Goal: Transaction & Acquisition: Book appointment/travel/reservation

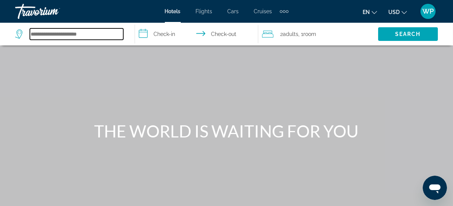
click at [86, 34] on input "Search hotel destination" at bounding box center [76, 33] width 93 height 11
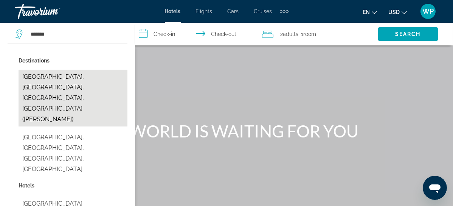
click at [81, 73] on button "[GEOGRAPHIC_DATA], [GEOGRAPHIC_DATA], [GEOGRAPHIC_DATA], [GEOGRAPHIC_DATA] ([PE…" at bounding box center [73, 98] width 109 height 57
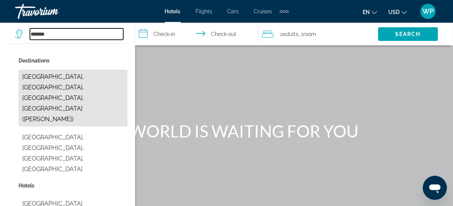
type input "**********"
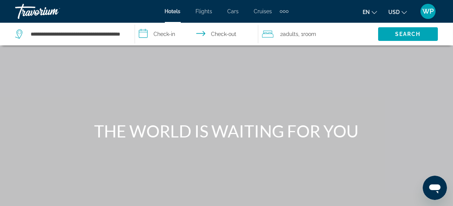
click at [170, 36] on input "**********" at bounding box center [198, 35] width 127 height 25
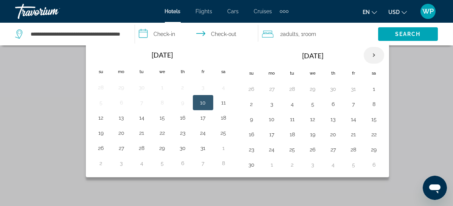
click at [384, 54] on th "Next month" at bounding box center [374, 55] width 20 height 17
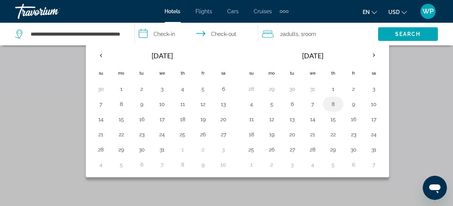
click at [339, 106] on button "8" at bounding box center [333, 104] width 12 height 11
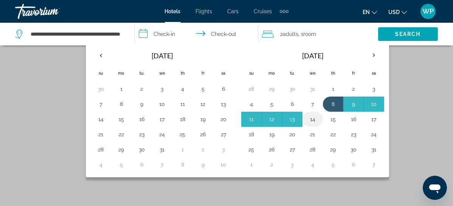
click at [319, 119] on button "14" at bounding box center [313, 119] width 12 height 11
type input "**********"
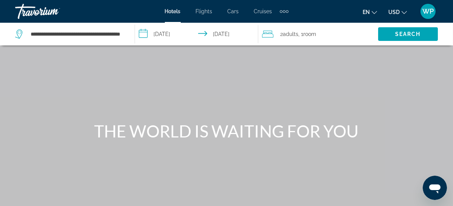
click at [338, 36] on div "2 Adult Adults , 1 Room rooms" at bounding box center [320, 34] width 116 height 11
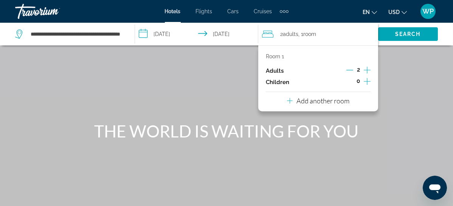
click at [369, 80] on icon "Increment children" at bounding box center [367, 81] width 7 height 9
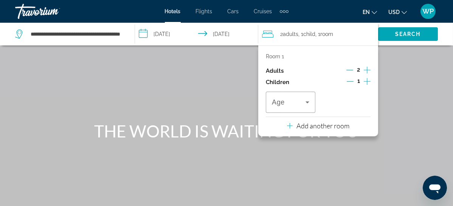
click at [369, 80] on icon "Increment children" at bounding box center [367, 81] width 7 height 9
click at [310, 102] on icon "Travelers: 2 adults, 2 children" at bounding box center [307, 102] width 9 height 9
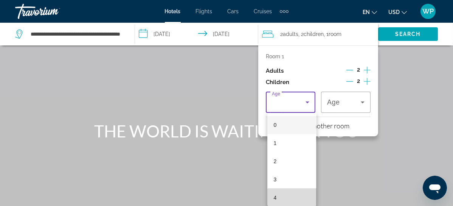
click at [305, 202] on mat-option "4" at bounding box center [291, 197] width 49 height 18
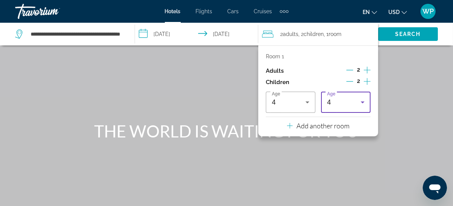
click at [364, 100] on icon "Travelers: 2 adults, 2 children" at bounding box center [362, 102] width 9 height 9
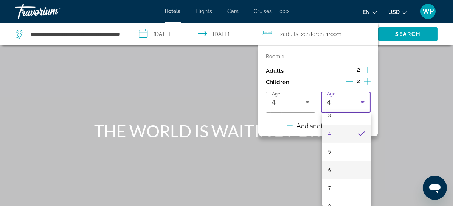
scroll to position [104, 0]
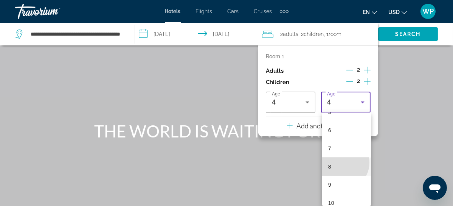
click at [343, 162] on mat-option "8" at bounding box center [346, 166] width 49 height 18
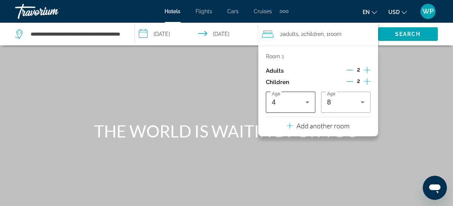
click at [309, 103] on icon "Travelers: 2 adults, 2 children" at bounding box center [307, 102] width 9 height 9
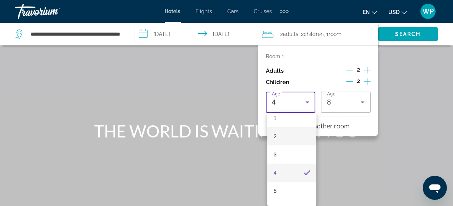
scroll to position [35, 0]
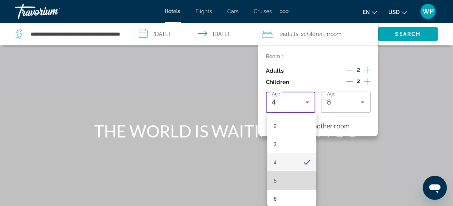
click at [293, 182] on mat-option "5" at bounding box center [291, 180] width 49 height 18
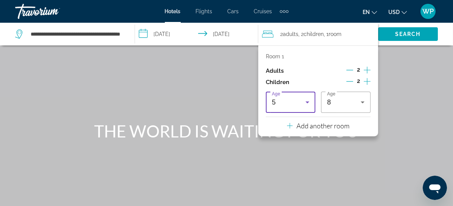
click at [309, 103] on icon "Travelers: 2 adults, 2 children" at bounding box center [307, 102] width 9 height 9
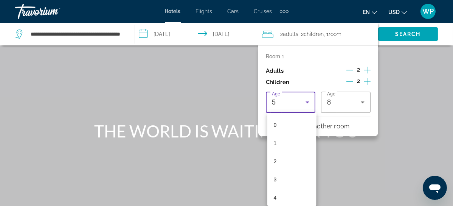
scroll to position [19, 0]
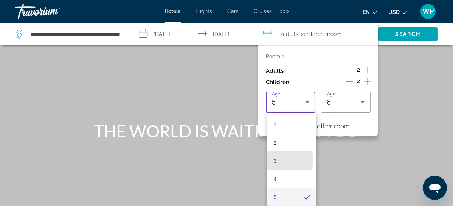
drag, startPoint x: 288, startPoint y: 160, endPoint x: 292, endPoint y: 154, distance: 6.8
click at [288, 160] on mat-option "3" at bounding box center [291, 161] width 49 height 18
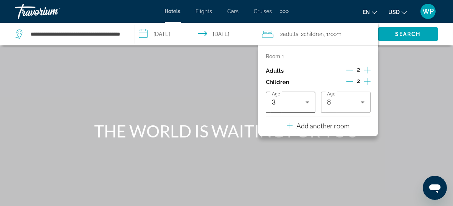
click at [307, 106] on icon "Travelers: 2 adults, 2 children" at bounding box center [307, 102] width 9 height 9
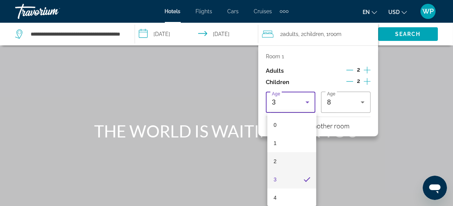
click at [288, 159] on mat-option "2" at bounding box center [291, 161] width 49 height 18
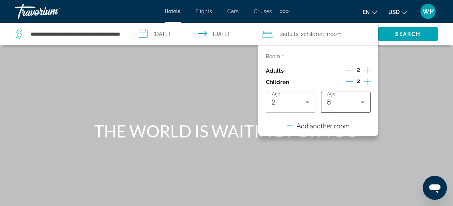
click at [347, 106] on div "8" at bounding box center [344, 102] width 34 height 9
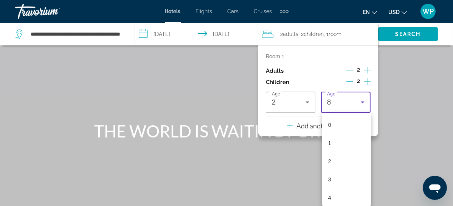
scroll to position [73, 0]
click at [329, 124] on span "4" at bounding box center [329, 124] width 3 height 9
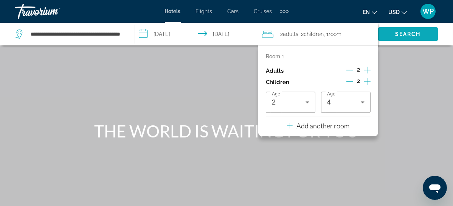
click at [407, 37] on span "Search" at bounding box center [408, 34] width 60 height 18
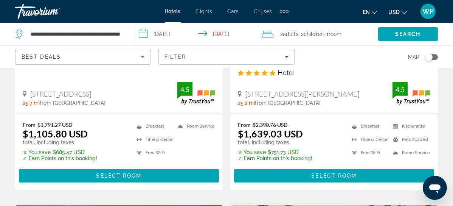
scroll to position [206, 0]
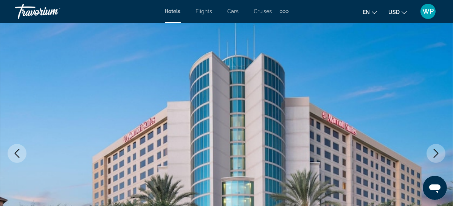
scroll to position [137, 0]
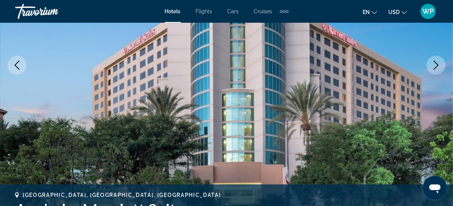
click at [439, 66] on icon "Next image" at bounding box center [435, 65] width 9 height 9
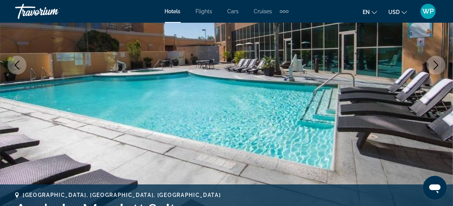
click at [439, 66] on icon "Next image" at bounding box center [435, 65] width 9 height 9
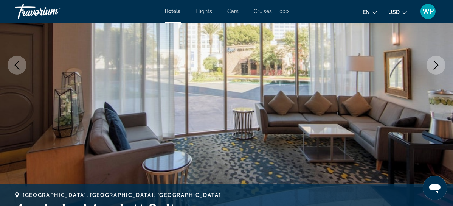
click at [439, 66] on icon "Next image" at bounding box center [435, 65] width 9 height 9
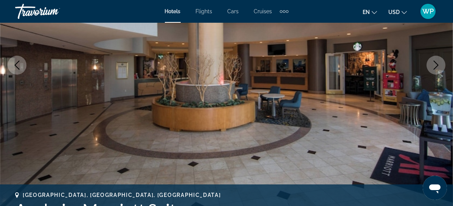
click at [439, 66] on icon "Next image" at bounding box center [435, 65] width 9 height 9
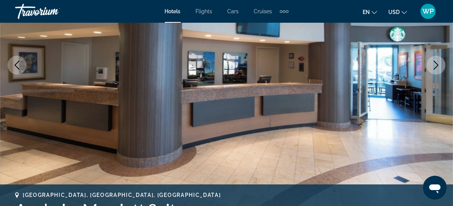
click at [439, 66] on icon "Next image" at bounding box center [435, 65] width 9 height 9
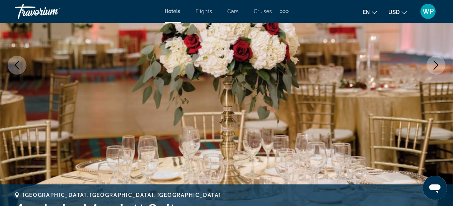
click at [439, 66] on icon "Next image" at bounding box center [435, 65] width 9 height 9
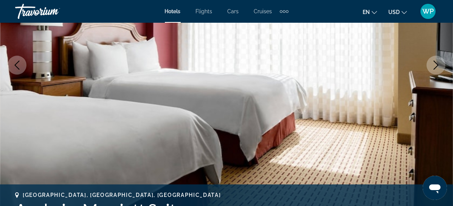
click at [439, 66] on icon "Next image" at bounding box center [435, 65] width 9 height 9
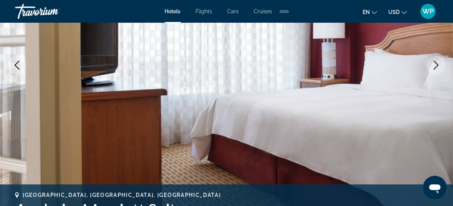
click at [439, 66] on icon "Next image" at bounding box center [435, 65] width 9 height 9
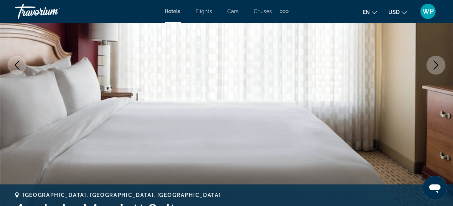
click at [439, 66] on icon "Next image" at bounding box center [435, 65] width 9 height 9
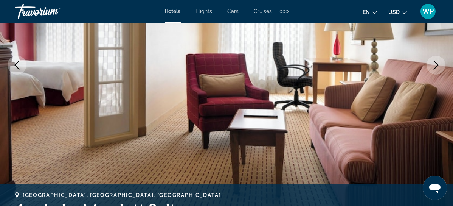
click at [439, 66] on icon "Next image" at bounding box center [435, 65] width 9 height 9
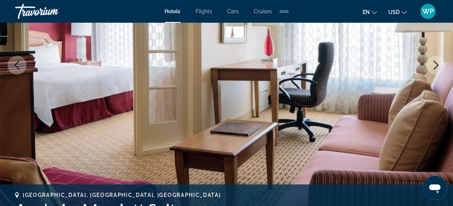
click at [439, 66] on icon "Next image" at bounding box center [435, 65] width 9 height 9
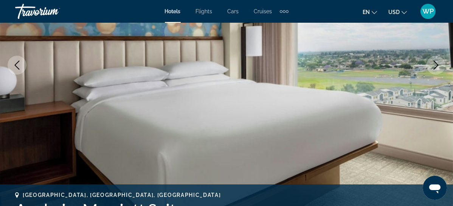
click at [439, 66] on icon "Next image" at bounding box center [435, 65] width 9 height 9
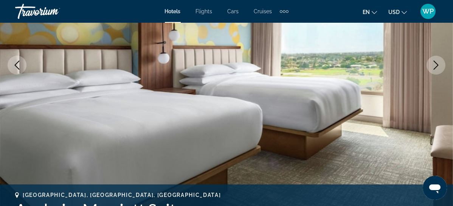
click at [439, 66] on icon "Next image" at bounding box center [435, 65] width 9 height 9
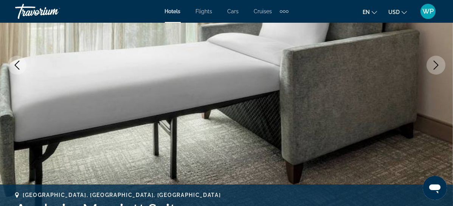
click at [439, 66] on icon "Next image" at bounding box center [435, 65] width 9 height 9
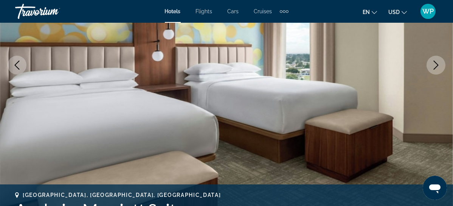
click at [439, 66] on icon "Next image" at bounding box center [435, 65] width 9 height 9
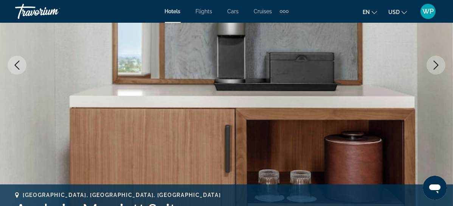
click at [439, 66] on icon "Next image" at bounding box center [435, 65] width 9 height 9
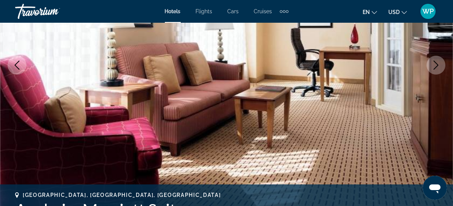
click at [439, 66] on icon "Next image" at bounding box center [435, 65] width 9 height 9
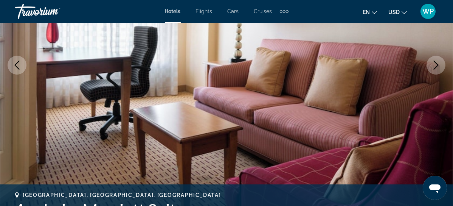
click at [439, 66] on icon "Next image" at bounding box center [435, 65] width 9 height 9
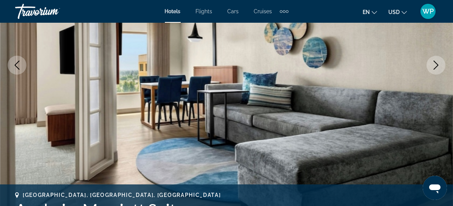
click at [439, 67] on icon "Next image" at bounding box center [435, 65] width 9 height 9
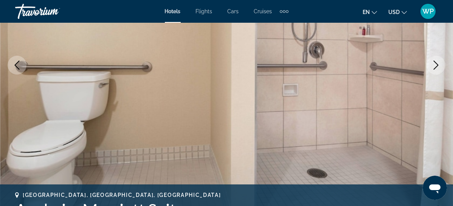
click at [439, 68] on icon "Next image" at bounding box center [435, 65] width 9 height 9
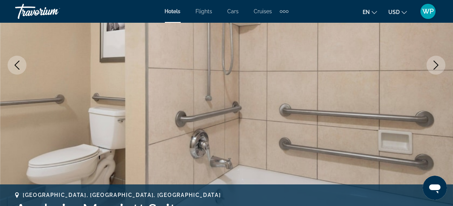
click at [439, 68] on icon "Next image" at bounding box center [435, 65] width 9 height 9
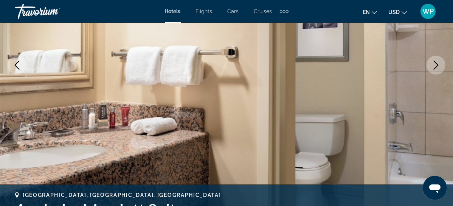
click at [439, 68] on icon "Next image" at bounding box center [435, 65] width 9 height 9
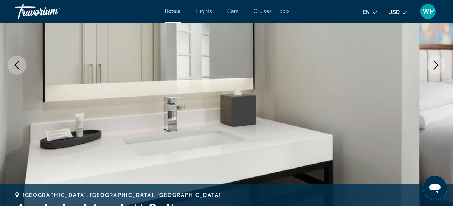
click at [438, 68] on icon "Next image" at bounding box center [435, 65] width 9 height 9
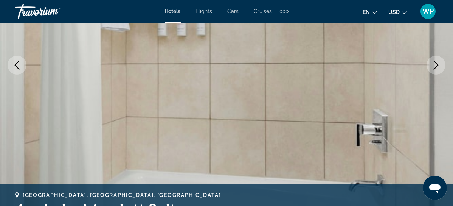
click at [438, 68] on icon "Next image" at bounding box center [435, 65] width 9 height 9
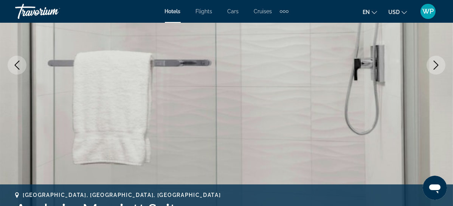
click at [438, 68] on icon "Next image" at bounding box center [435, 65] width 9 height 9
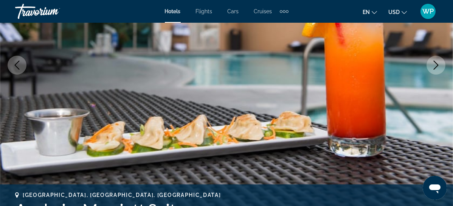
click at [438, 68] on icon "Next image" at bounding box center [435, 65] width 9 height 9
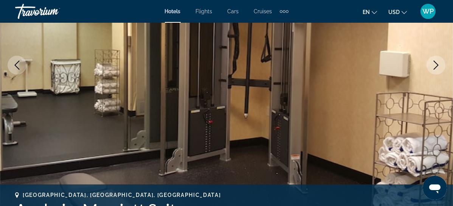
click at [438, 68] on icon "Next image" at bounding box center [435, 65] width 9 height 9
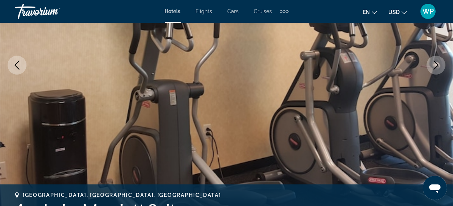
click at [438, 68] on icon "Next image" at bounding box center [435, 65] width 9 height 9
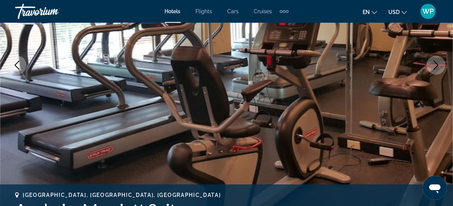
click at [438, 68] on icon "Next image" at bounding box center [435, 65] width 9 height 9
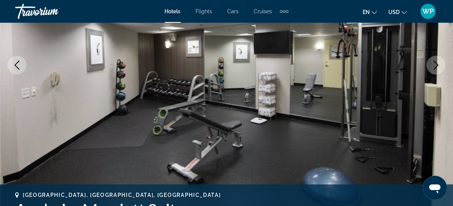
click at [438, 68] on icon "Next image" at bounding box center [435, 65] width 9 height 9
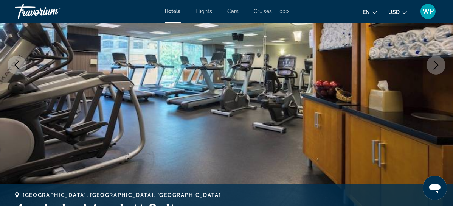
click at [438, 68] on icon "Next image" at bounding box center [435, 65] width 9 height 9
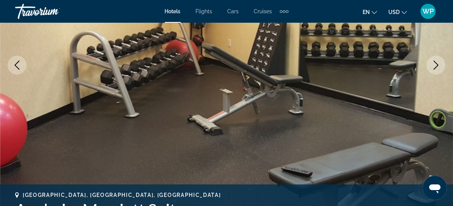
click at [438, 68] on icon "Next image" at bounding box center [435, 65] width 9 height 9
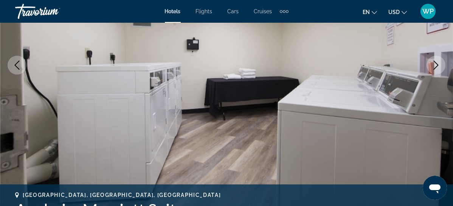
click at [438, 68] on icon "Next image" at bounding box center [435, 65] width 9 height 9
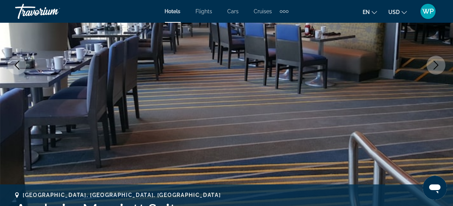
click at [438, 69] on icon "Next image" at bounding box center [435, 65] width 9 height 9
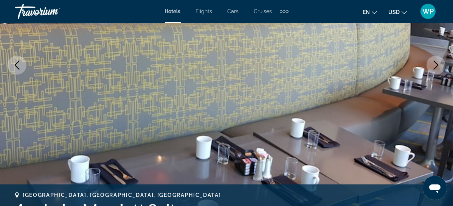
click at [438, 69] on icon "Next image" at bounding box center [435, 65] width 9 height 9
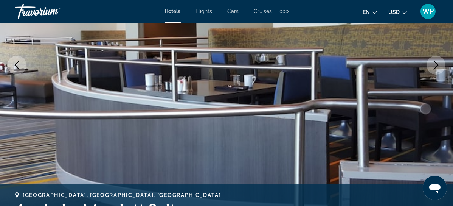
click at [438, 69] on button "Next image" at bounding box center [436, 65] width 19 height 19
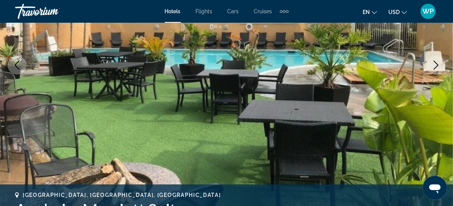
click at [438, 69] on button "Next image" at bounding box center [436, 65] width 19 height 19
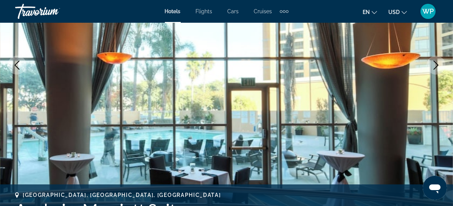
click at [438, 69] on button "Next image" at bounding box center [436, 65] width 19 height 19
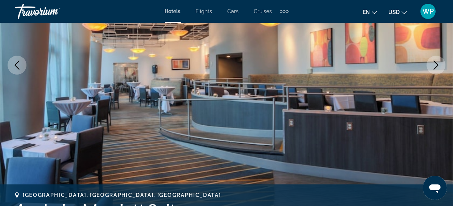
click at [438, 69] on button "Next image" at bounding box center [436, 65] width 19 height 19
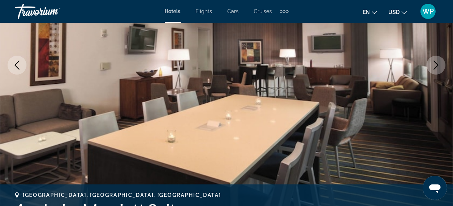
click at [438, 69] on button "Next image" at bounding box center [436, 65] width 19 height 19
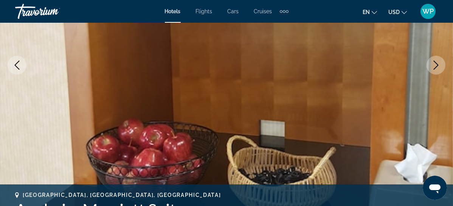
click at [438, 69] on button "Next image" at bounding box center [436, 65] width 19 height 19
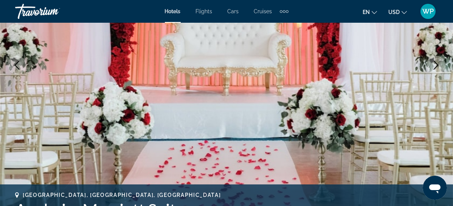
click at [438, 69] on button "Next image" at bounding box center [436, 65] width 19 height 19
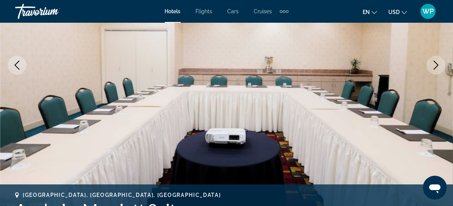
click at [438, 69] on button "Next image" at bounding box center [436, 65] width 19 height 19
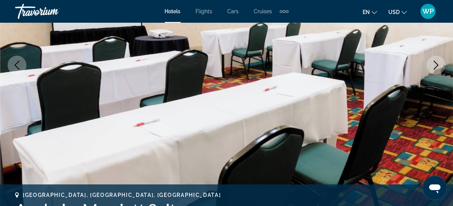
click at [438, 69] on button "Next image" at bounding box center [436, 65] width 19 height 19
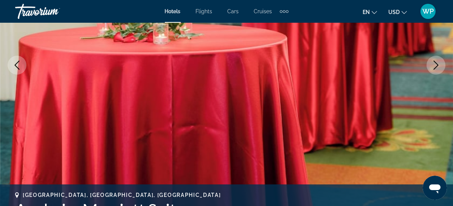
click at [438, 69] on button "Next image" at bounding box center [436, 65] width 19 height 19
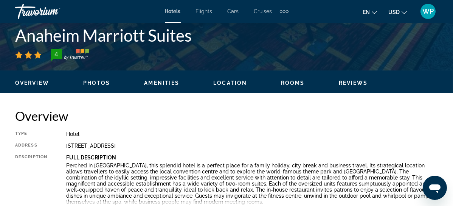
scroll to position [344, 0]
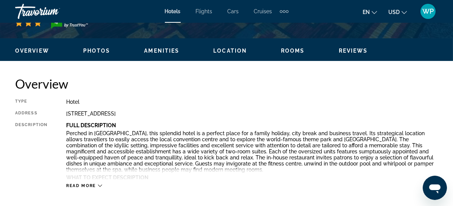
click at [233, 52] on span "Location" at bounding box center [230, 51] width 34 height 6
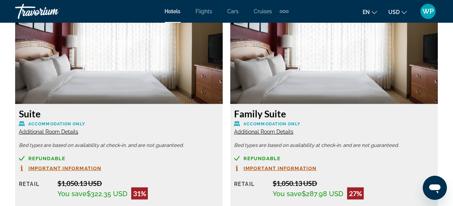
scroll to position [1237, 0]
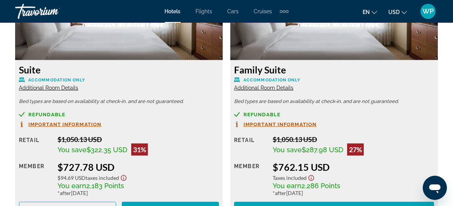
click at [234, 89] on span "Additional Room Details" at bounding box center [263, 88] width 59 height 6
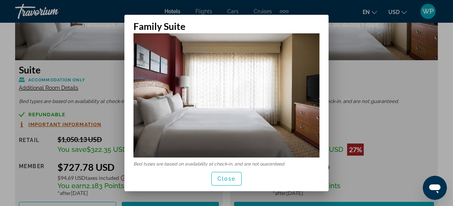
scroll to position [19, 0]
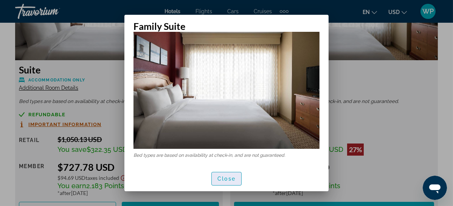
click at [227, 177] on span "Close" at bounding box center [226, 178] width 18 height 6
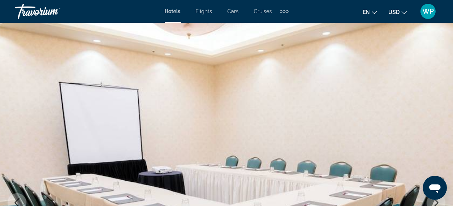
scroll to position [1237, 0]
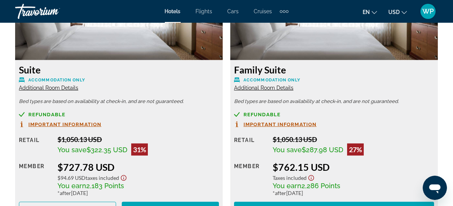
click at [38, 86] on span "Additional Room Details" at bounding box center [48, 88] width 59 height 6
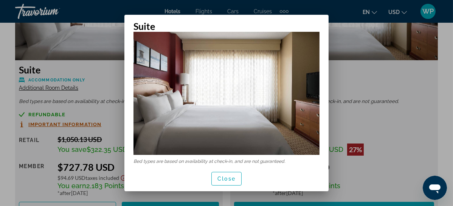
scroll to position [19, 0]
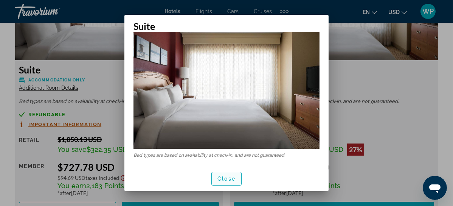
click at [227, 181] on span "Close" at bounding box center [226, 178] width 18 height 6
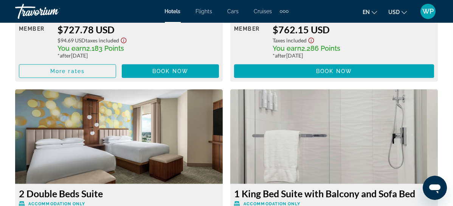
scroll to position [1547, 0]
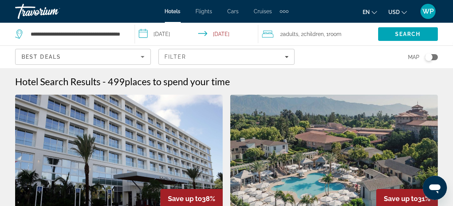
click at [153, 36] on input "**********" at bounding box center [198, 35] width 127 height 25
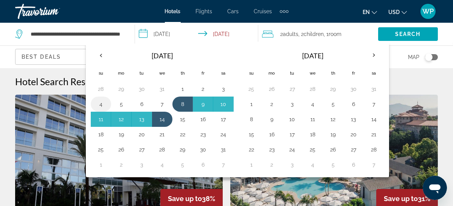
click at [107, 104] on button "4" at bounding box center [101, 104] width 12 height 11
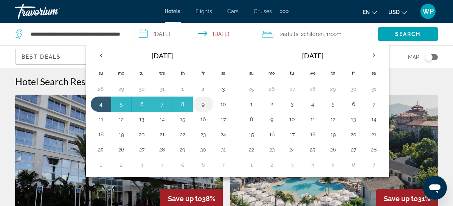
click at [209, 102] on button "9" at bounding box center [203, 104] width 12 height 11
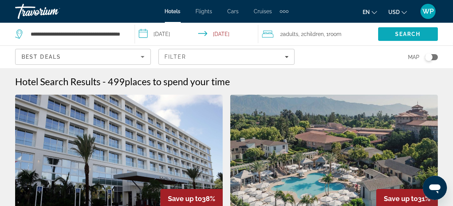
click at [414, 36] on span "Search" at bounding box center [408, 34] width 26 height 6
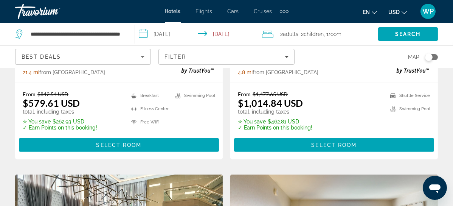
scroll to position [825, 0]
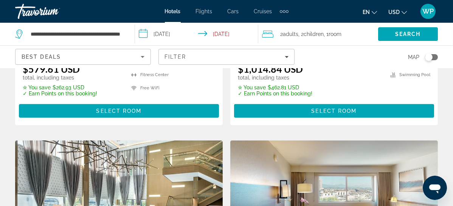
click at [174, 36] on input "**********" at bounding box center [198, 35] width 127 height 25
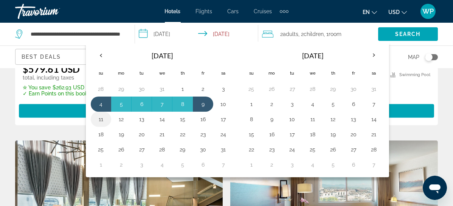
click at [107, 121] on button "11" at bounding box center [101, 119] width 12 height 11
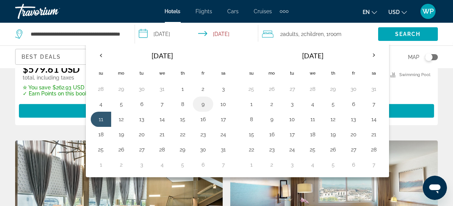
click at [209, 104] on button "9" at bounding box center [203, 104] width 12 height 11
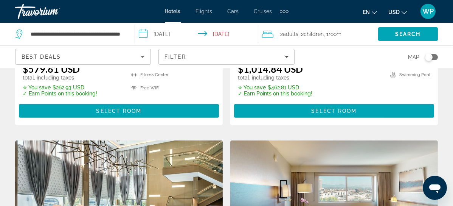
click at [165, 35] on input "**********" at bounding box center [198, 35] width 127 height 25
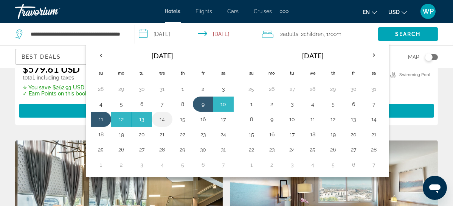
click at [168, 119] on button "14" at bounding box center [162, 119] width 12 height 11
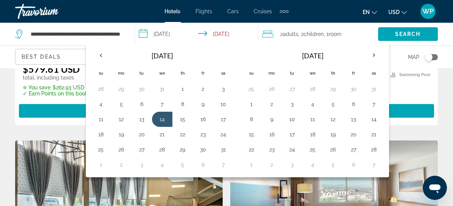
click at [216, 33] on input "**********" at bounding box center [198, 35] width 127 height 25
click at [168, 118] on button "14" at bounding box center [162, 119] width 12 height 11
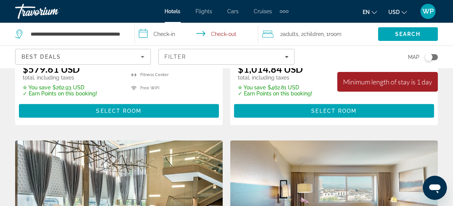
click at [172, 33] on input "**********" at bounding box center [198, 35] width 127 height 25
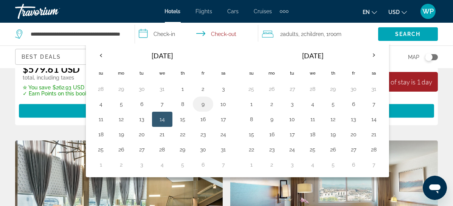
click at [209, 104] on button "9" at bounding box center [203, 104] width 12 height 11
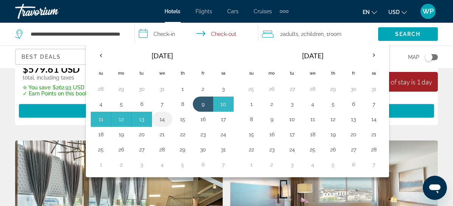
click at [168, 119] on button "14" at bounding box center [162, 119] width 12 height 11
type input "**********"
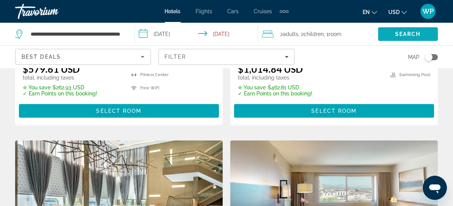
click at [409, 31] on span "Search" at bounding box center [408, 34] width 26 height 6
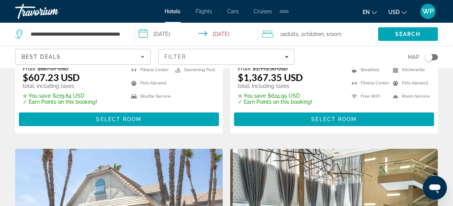
scroll to position [550, 0]
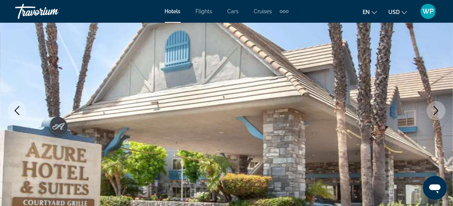
scroll to position [103, 0]
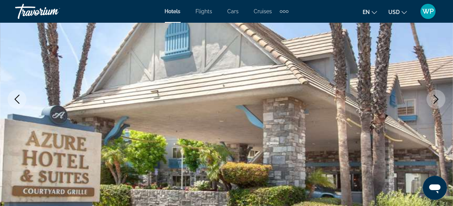
click at [435, 102] on icon "Next image" at bounding box center [435, 99] width 9 height 9
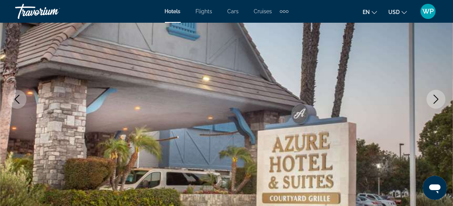
click at [435, 102] on icon "Next image" at bounding box center [435, 99] width 9 height 9
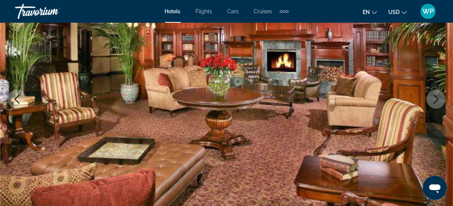
click at [435, 102] on icon "Next image" at bounding box center [435, 99] width 9 height 9
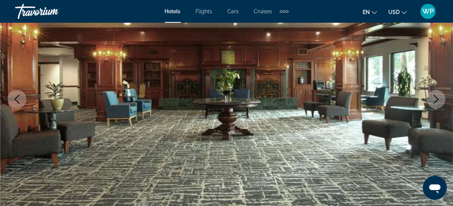
click at [435, 102] on icon "Next image" at bounding box center [435, 99] width 9 height 9
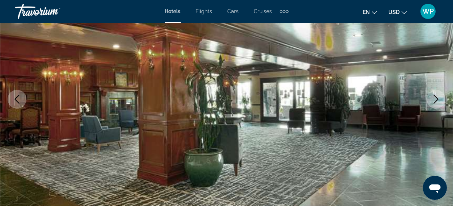
click at [435, 102] on icon "Next image" at bounding box center [435, 99] width 9 height 9
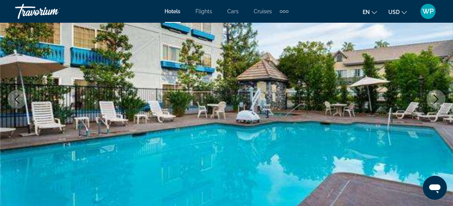
click at [435, 102] on icon "Next image" at bounding box center [435, 99] width 9 height 9
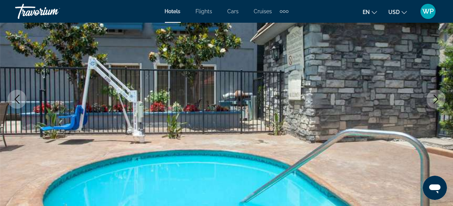
click at [435, 102] on icon "Next image" at bounding box center [435, 99] width 9 height 9
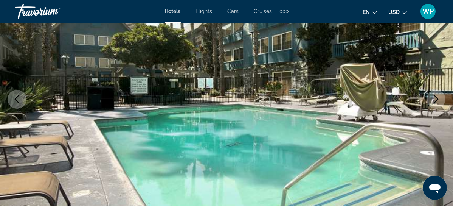
click at [435, 102] on icon "Next image" at bounding box center [435, 99] width 9 height 9
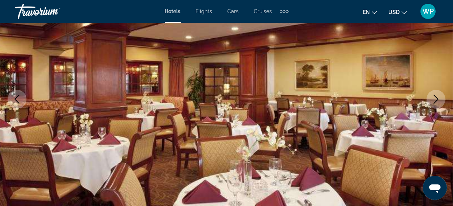
click at [435, 102] on icon "Next image" at bounding box center [435, 99] width 9 height 9
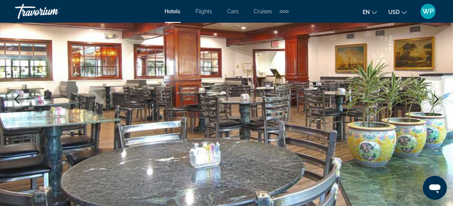
click at [435, 102] on icon "Next image" at bounding box center [435, 99] width 9 height 9
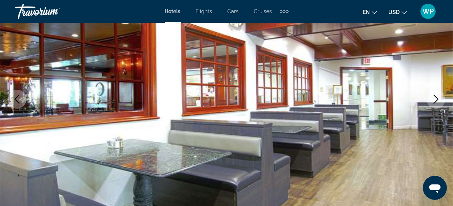
click at [435, 102] on icon "Next image" at bounding box center [435, 99] width 9 height 9
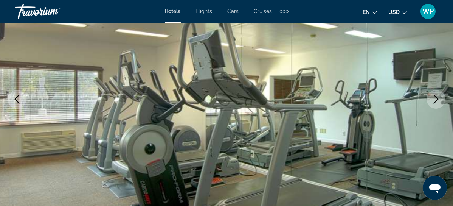
click at [435, 102] on icon "Next image" at bounding box center [435, 99] width 9 height 9
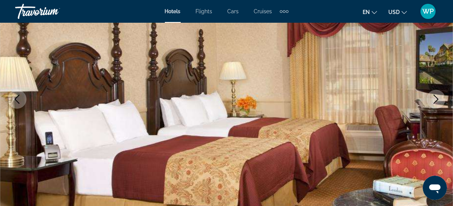
click at [435, 102] on icon "Next image" at bounding box center [435, 99] width 9 height 9
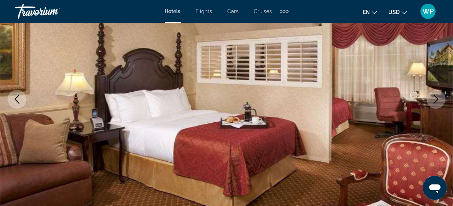
click at [435, 102] on icon "Next image" at bounding box center [435, 99] width 9 height 9
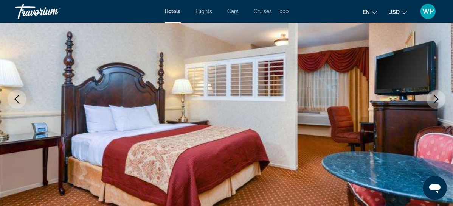
click at [435, 102] on icon "Next image" at bounding box center [435, 99] width 9 height 9
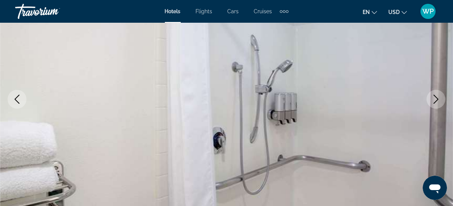
click at [435, 102] on icon "Next image" at bounding box center [435, 99] width 9 height 9
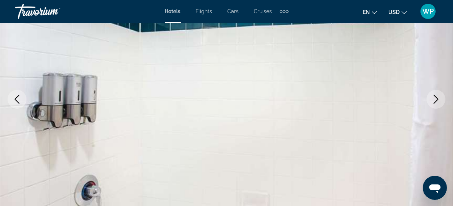
click at [435, 102] on icon "Next image" at bounding box center [435, 99] width 9 height 9
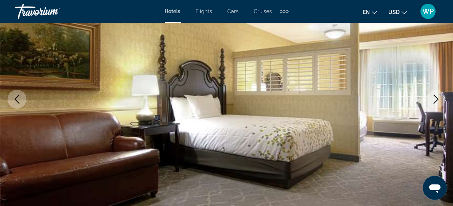
click at [435, 102] on icon "Next image" at bounding box center [435, 99] width 9 height 9
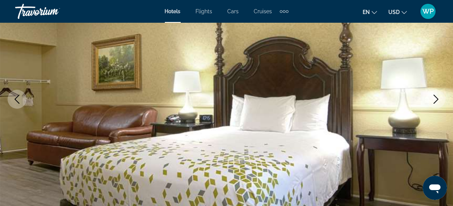
click at [435, 102] on icon "Next image" at bounding box center [435, 99] width 9 height 9
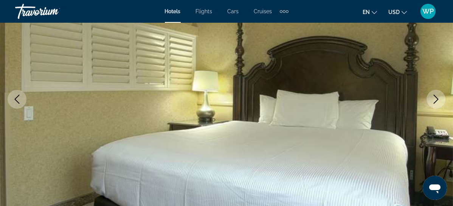
click at [435, 102] on icon "Next image" at bounding box center [435, 99] width 9 height 9
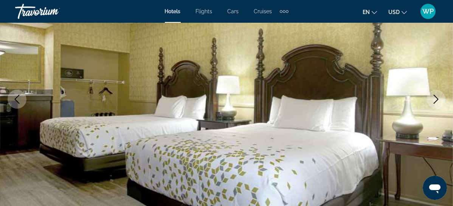
click at [435, 102] on icon "Next image" at bounding box center [436, 99] width 5 height 9
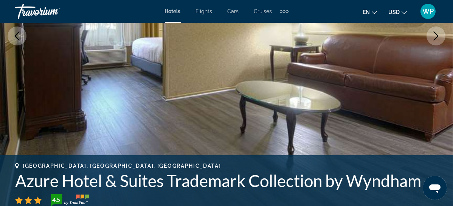
scroll to position [241, 0]
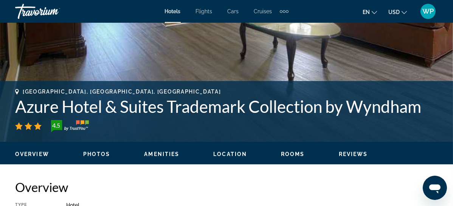
click at [236, 154] on span "Location" at bounding box center [230, 154] width 34 height 6
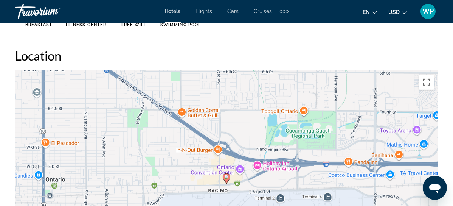
scroll to position [825, 0]
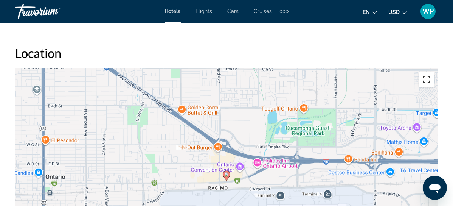
click at [426, 83] on button "Toggle fullscreen view" at bounding box center [426, 79] width 15 height 15
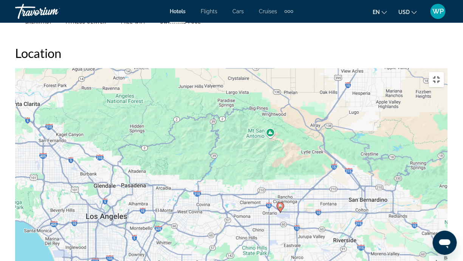
click at [444, 72] on button "Toggle fullscreen view" at bounding box center [436, 79] width 15 height 15
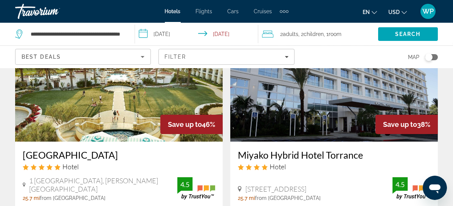
scroll to position [68, 0]
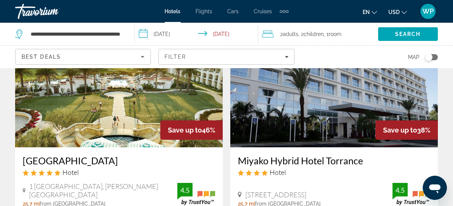
click at [230, 101] on img "Main content" at bounding box center [334, 86] width 208 height 121
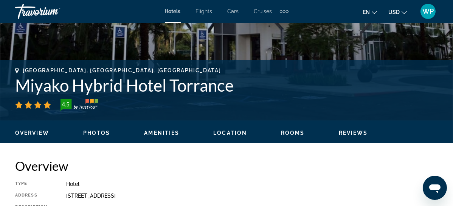
scroll to position [275, 0]
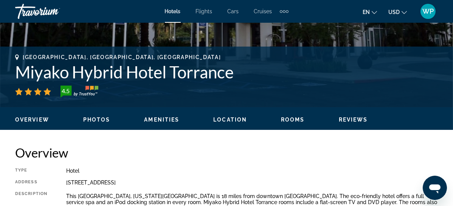
click at [226, 120] on span "Location" at bounding box center [230, 119] width 34 height 6
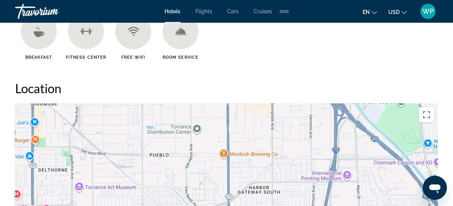
scroll to position [802, 0]
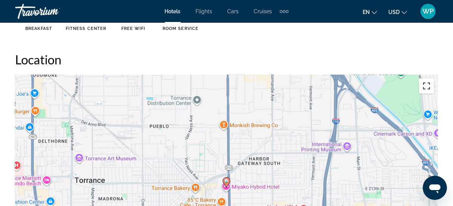
click at [430, 80] on button "Toggle fullscreen view" at bounding box center [426, 85] width 15 height 15
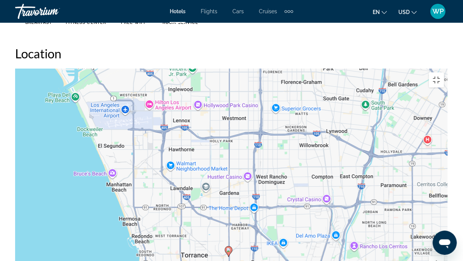
drag, startPoint x: 293, startPoint y: 223, endPoint x: 317, endPoint y: 211, distance: 26.6
click at [282, 205] on div "To activate drag with keyboard, press Alt + Enter. Once in keyboard drag state,…" at bounding box center [231, 181] width 433 height 227
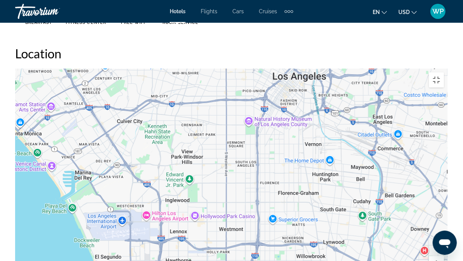
drag, startPoint x: 286, startPoint y: 138, endPoint x: 284, endPoint y: 219, distance: 81.7
click at [284, 205] on div "To activate drag with keyboard, press Alt + Enter. Once in keyboard drag state,…" at bounding box center [231, 181] width 433 height 227
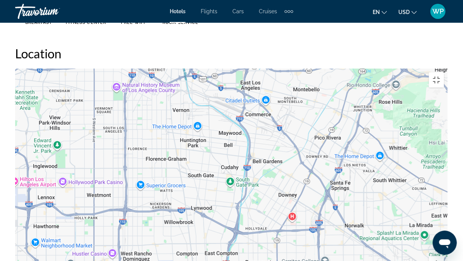
drag, startPoint x: 271, startPoint y: 116, endPoint x: 138, endPoint y: 83, distance: 137.5
click at [138, 83] on div "To activate drag with keyboard, press Alt + Enter. Once in keyboard drag state,…" at bounding box center [231, 181] width 433 height 227
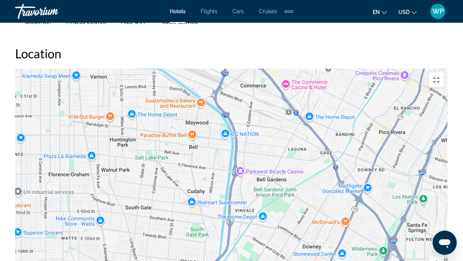
drag, startPoint x: 253, startPoint y: 100, endPoint x: 262, endPoint y: 202, distance: 102.5
click at [262, 202] on div "Main content" at bounding box center [231, 181] width 433 height 227
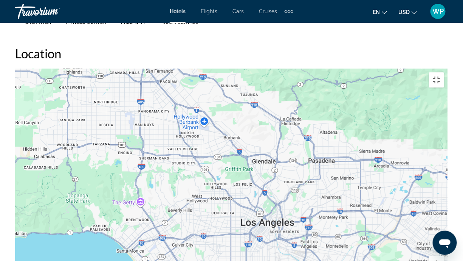
drag, startPoint x: 178, startPoint y: 183, endPoint x: 233, endPoint y: 227, distance: 70.2
click at [233, 205] on div "To activate drag with keyboard, press Alt + Enter. Once in keyboard drag state,…" at bounding box center [231, 181] width 433 height 227
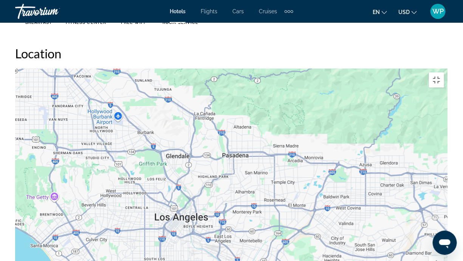
drag, startPoint x: 262, startPoint y: 128, endPoint x: 176, endPoint y: 124, distance: 86.3
click at [176, 124] on div "To activate drag with keyboard, press Alt + Enter. Once in keyboard drag state,…" at bounding box center [231, 181] width 433 height 227
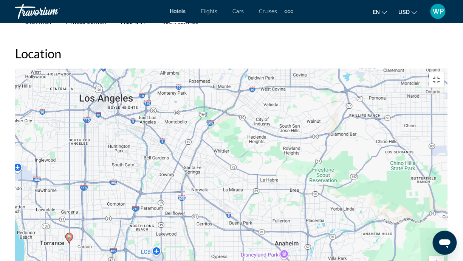
drag, startPoint x: 274, startPoint y: 229, endPoint x: 200, endPoint y: 111, distance: 139.1
click at [200, 111] on div "To activate drag with keyboard, press Alt + Enter. Once in keyboard drag state,…" at bounding box center [231, 181] width 433 height 227
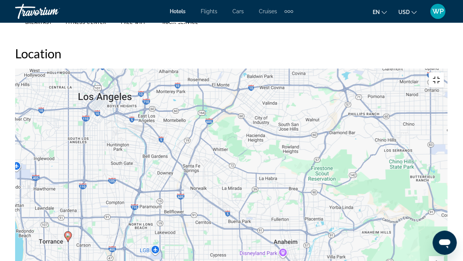
click at [444, 72] on button "Toggle fullscreen view" at bounding box center [436, 79] width 15 height 15
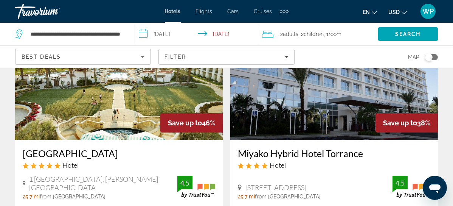
scroll to position [68, 0]
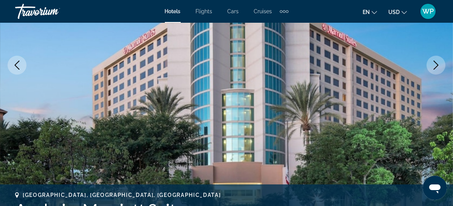
scroll to position [241, 0]
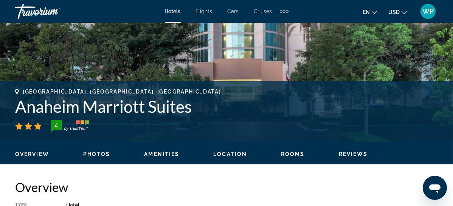
click at [225, 156] on span "Location" at bounding box center [230, 154] width 34 height 6
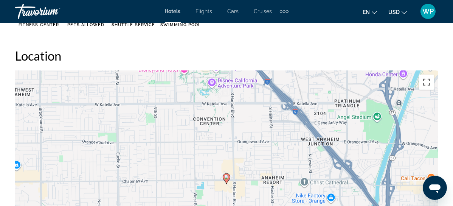
scroll to position [825, 0]
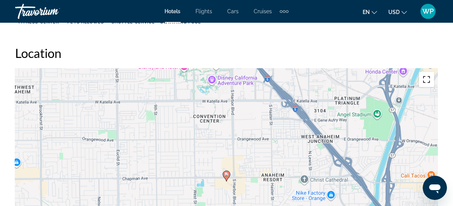
click at [425, 79] on button "Toggle fullscreen view" at bounding box center [426, 79] width 15 height 15
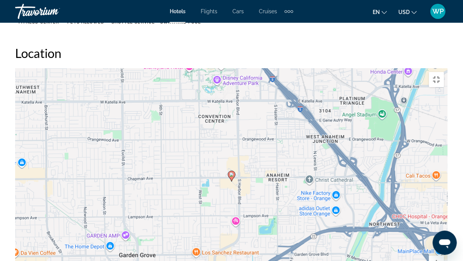
click at [253, 132] on div "To activate drag with keyboard, press Alt + Enter. Once in keyboard drag state,…" at bounding box center [231, 181] width 433 height 227
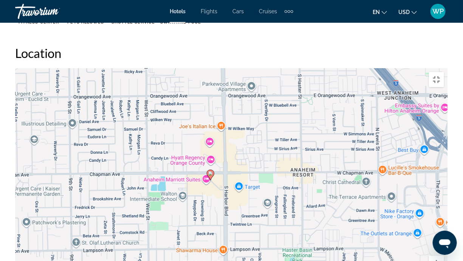
click at [237, 129] on div "To activate drag with keyboard, press Alt + Enter. Once in keyboard drag state,…" at bounding box center [231, 181] width 433 height 227
click at [190, 129] on div "To activate drag with keyboard, press Alt + Enter. Once in keyboard drag state,…" at bounding box center [231, 181] width 433 height 227
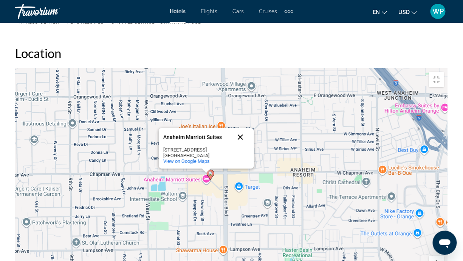
click at [240, 128] on button "Close" at bounding box center [240, 137] width 18 height 18
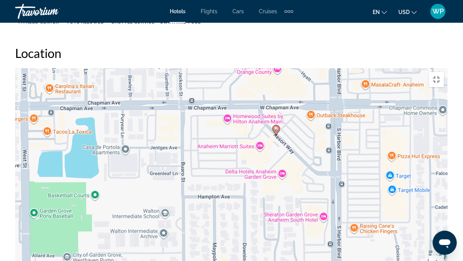
drag, startPoint x: 133, startPoint y: 144, endPoint x: 317, endPoint y: 140, distance: 183.1
click at [317, 140] on div "To activate drag with keyboard, press Alt + Enter. Once in keyboard drag state,…" at bounding box center [231, 181] width 433 height 227
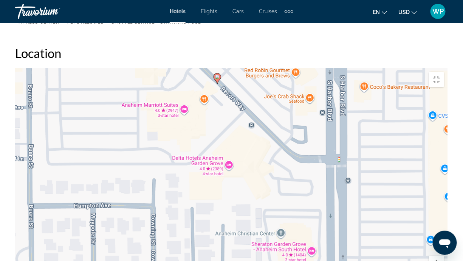
click at [167, 68] on div "To activate drag with keyboard, press Alt + Enter. Once in keyboard drag state,…" at bounding box center [231, 181] width 433 height 227
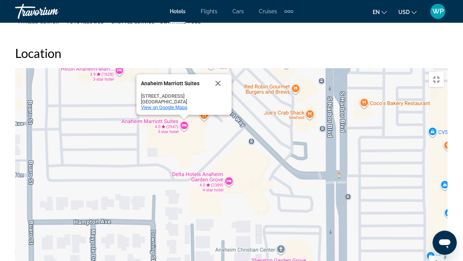
click at [171, 104] on span "View on Google Maps" at bounding box center [164, 107] width 47 height 6
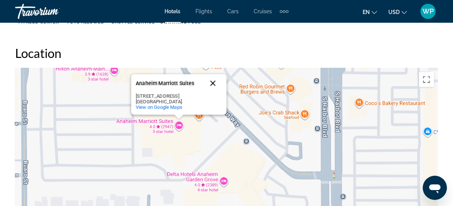
click at [213, 83] on button "Close" at bounding box center [213, 83] width 18 height 18
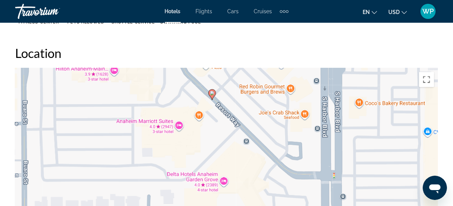
click at [251, 161] on div "To activate drag with keyboard, press Alt + Enter. Once in keyboard drag state,…" at bounding box center [226, 181] width 423 height 227
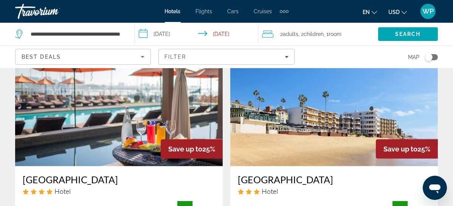
scroll to position [1203, 0]
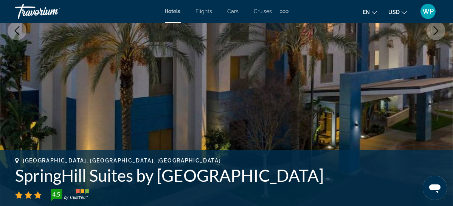
scroll to position [206, 0]
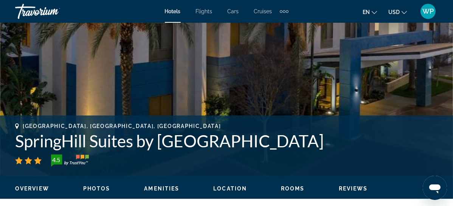
click at [292, 187] on span "Rooms" at bounding box center [293, 188] width 24 height 6
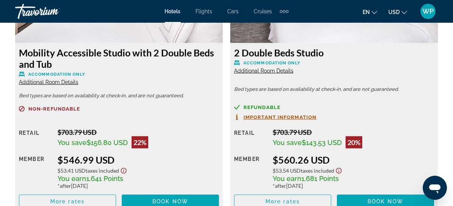
scroll to position [1536, 0]
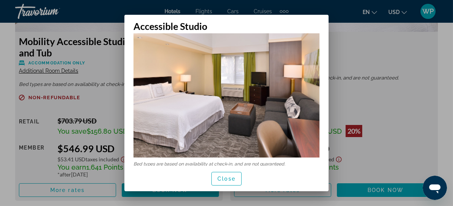
scroll to position [19, 0]
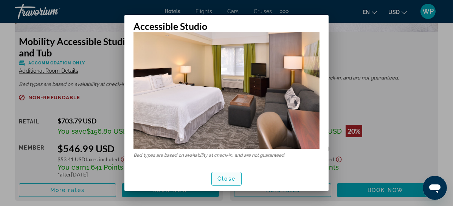
click at [227, 178] on span "Close" at bounding box center [226, 178] width 18 height 6
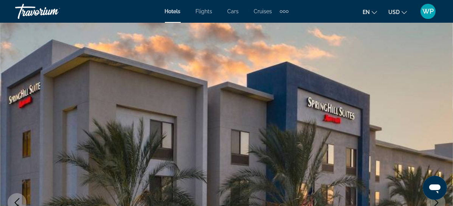
scroll to position [1536, 0]
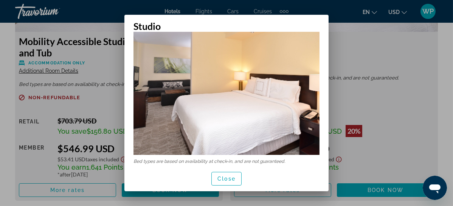
scroll to position [19, 0]
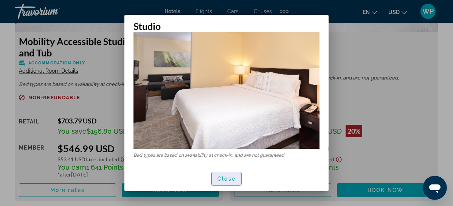
click at [235, 182] on span "button" at bounding box center [226, 178] width 29 height 18
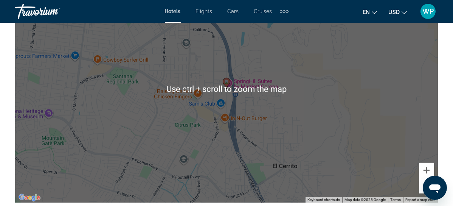
scroll to position [883, 0]
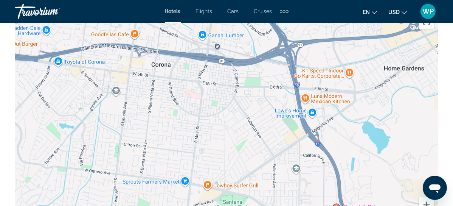
drag, startPoint x: 285, startPoint y: 90, endPoint x: 395, endPoint y: 182, distance: 143.7
click at [395, 182] on div "To activate drag with keyboard, press Alt + Enter. Once in keyboard drag state,…" at bounding box center [226, 123] width 423 height 227
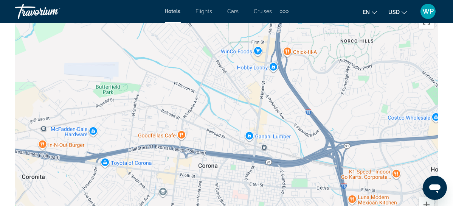
drag, startPoint x: 231, startPoint y: 120, endPoint x: 278, endPoint y: 222, distance: 112.0
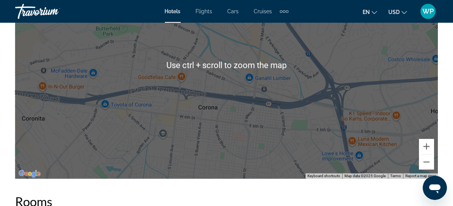
scroll to position [952, 0]
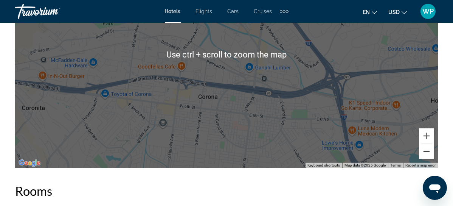
click at [429, 152] on button "Zoom out" at bounding box center [426, 151] width 15 height 15
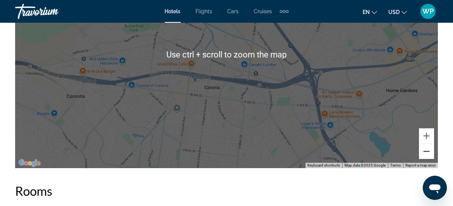
click at [429, 152] on button "Zoom out" at bounding box center [426, 151] width 15 height 15
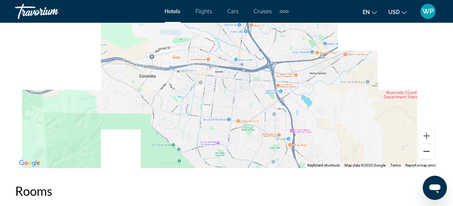
click at [429, 152] on button "Zoom out" at bounding box center [426, 151] width 15 height 15
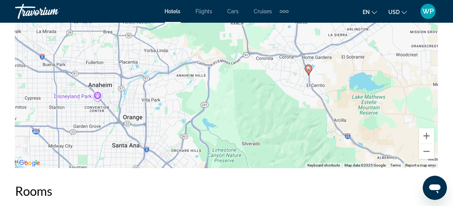
drag, startPoint x: 237, startPoint y: 132, endPoint x: 300, endPoint y: 129, distance: 63.6
click at [300, 129] on div "To activate drag with keyboard, press Alt + Enter. Once in keyboard drag state,…" at bounding box center [226, 54] width 423 height 227
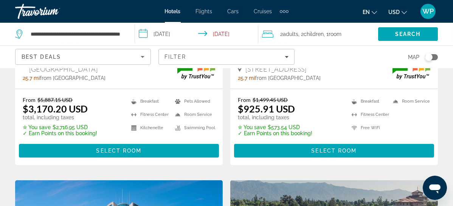
scroll to position [241, 0]
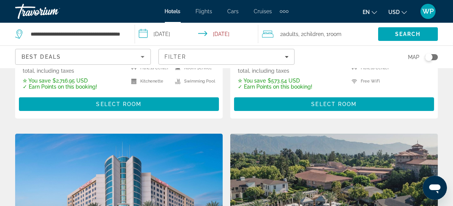
click at [164, 33] on input "**********" at bounding box center [198, 35] width 127 height 25
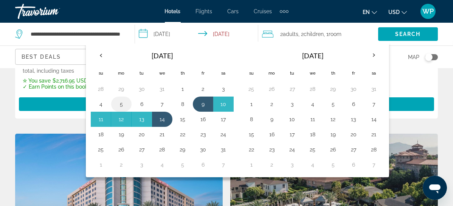
click at [127, 102] on button "5" at bounding box center [121, 104] width 12 height 11
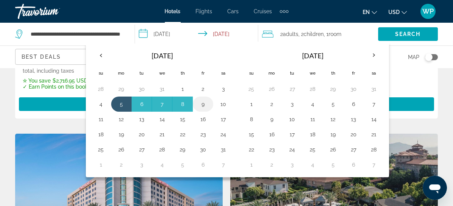
click at [209, 103] on button "9" at bounding box center [203, 104] width 12 height 11
type input "**********"
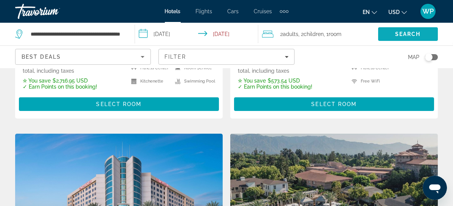
click at [410, 34] on span "Search" at bounding box center [408, 34] width 26 height 6
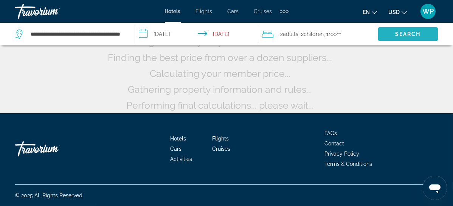
scroll to position [99, 0]
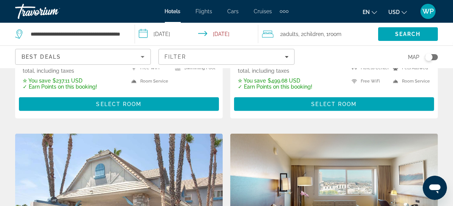
scroll to position [825, 0]
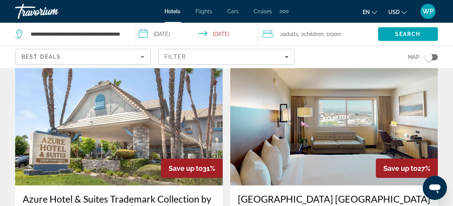
scroll to position [928, 0]
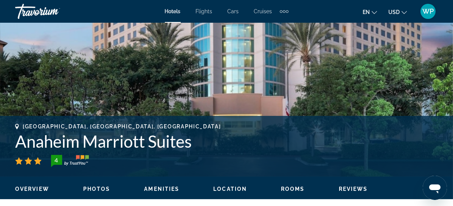
scroll to position [241, 0]
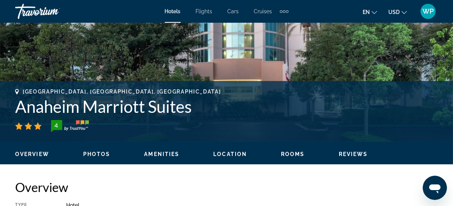
click at [298, 152] on span "Rooms" at bounding box center [293, 154] width 24 height 6
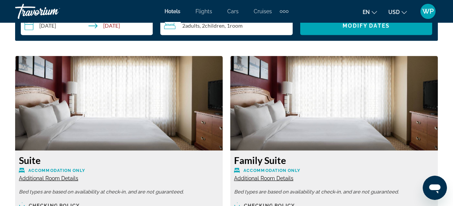
scroll to position [1158, 0]
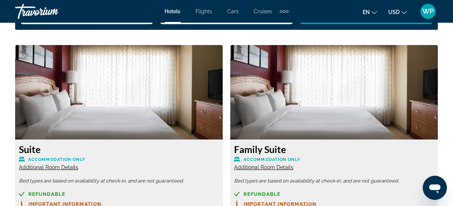
click at [234, 167] on span "Additional Room Details" at bounding box center [263, 167] width 59 height 6
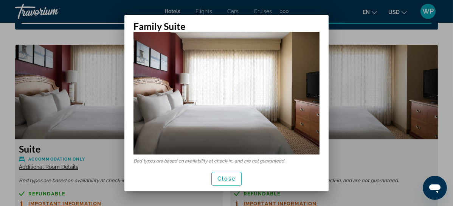
scroll to position [19, 0]
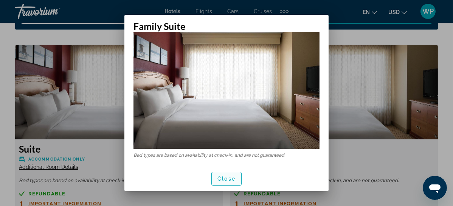
click at [231, 179] on span "Close" at bounding box center [226, 178] width 18 height 6
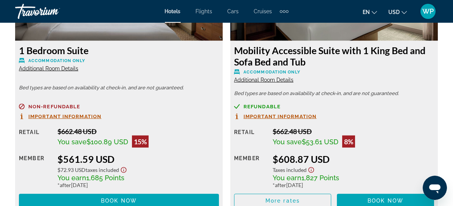
scroll to position [1811, 0]
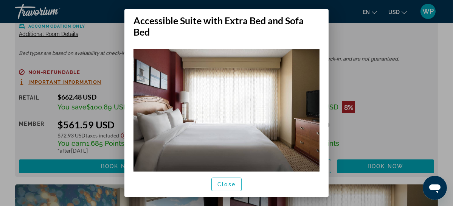
scroll to position [19, 0]
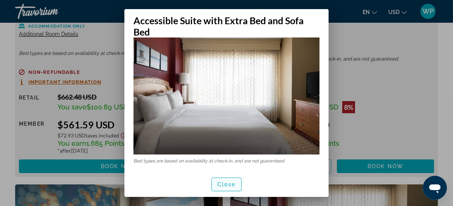
click at [229, 186] on span "Close" at bounding box center [226, 184] width 18 height 6
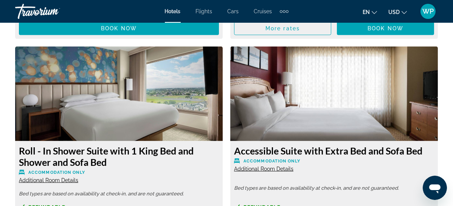
scroll to position [2086, 0]
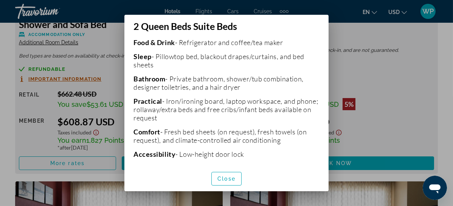
scroll to position [267, 0]
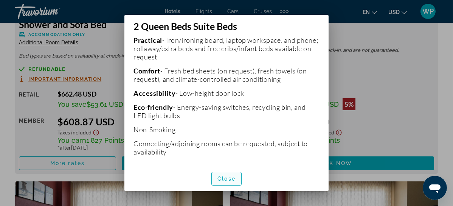
click at [225, 179] on span "Close" at bounding box center [226, 178] width 18 height 6
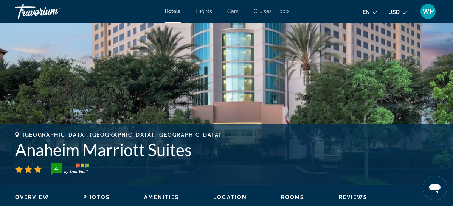
scroll to position [196, 0]
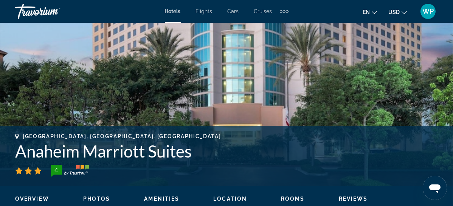
click at [228, 200] on span "Location" at bounding box center [230, 199] width 34 height 6
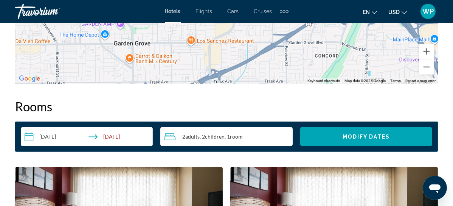
scroll to position [1031, 0]
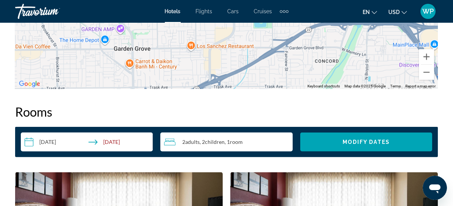
click at [104, 144] on input "**********" at bounding box center [88, 142] width 135 height 21
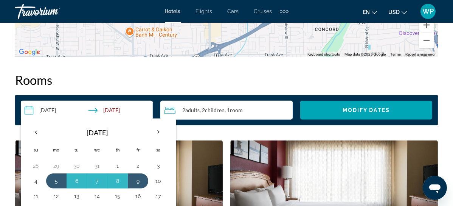
scroll to position [1100, 0]
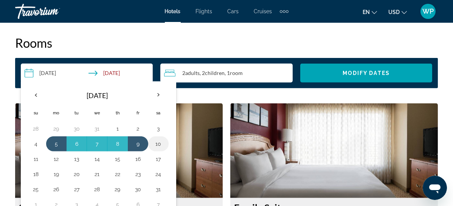
click at [152, 146] on button "10" at bounding box center [158, 143] width 12 height 11
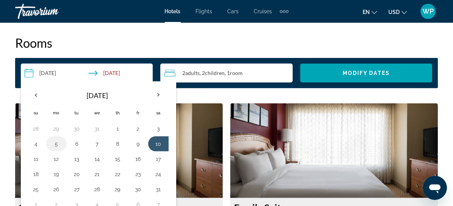
click at [50, 143] on button "5" at bounding box center [56, 143] width 12 height 11
type input "**********"
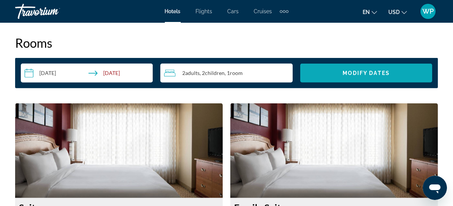
click at [339, 68] on span "Search widget" at bounding box center [366, 73] width 132 height 18
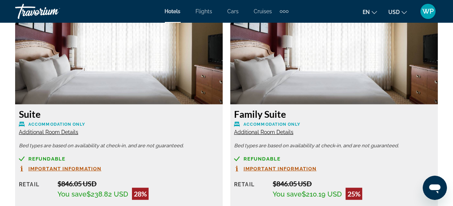
scroll to position [1158, 0]
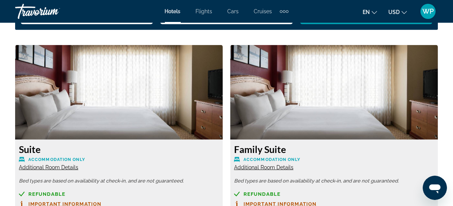
click at [71, 124] on img "Main content" at bounding box center [119, 92] width 208 height 95
click at [39, 168] on span "Additional Room Details" at bounding box center [48, 167] width 59 height 6
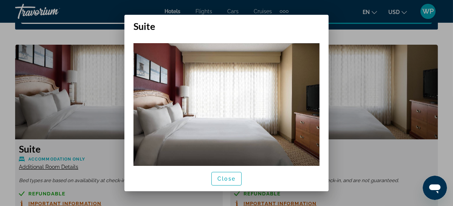
scroll to position [19, 0]
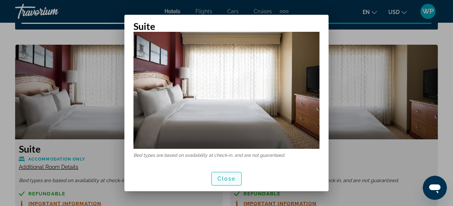
click at [229, 175] on span "Close" at bounding box center [226, 178] width 18 height 6
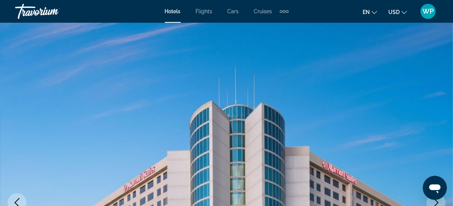
scroll to position [1158, 0]
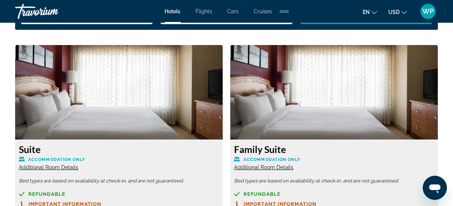
click at [234, 165] on span "Additional Room Details" at bounding box center [263, 167] width 59 height 6
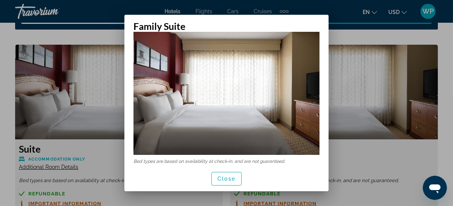
scroll to position [19, 0]
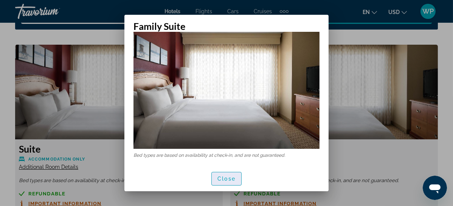
click at [232, 180] on span "Close" at bounding box center [226, 178] width 18 height 6
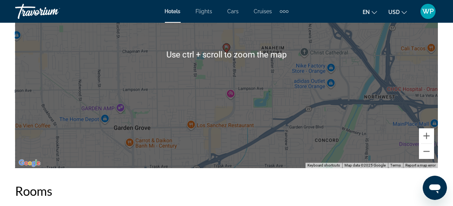
scroll to position [883, 0]
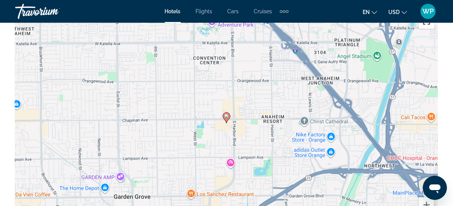
drag, startPoint x: 425, startPoint y: 25, endPoint x: 429, endPoint y: 63, distance: 38.4
click at [425, 25] on button "Toggle fullscreen view" at bounding box center [426, 21] width 15 height 15
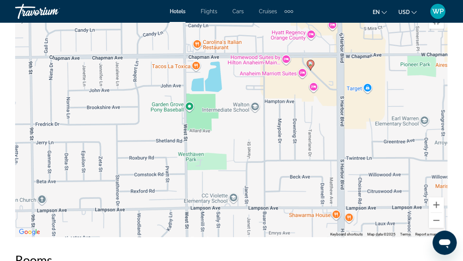
click at [276, 82] on div "To activate drag with keyboard, press Alt + Enter. Once in keyboard drag state,…" at bounding box center [231, 123] width 433 height 227
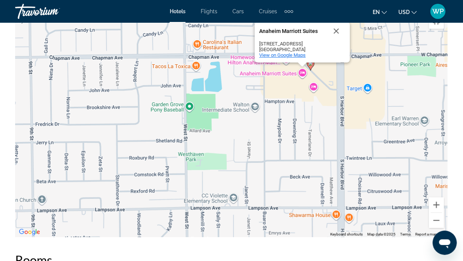
click at [279, 58] on span "View on Google Maps" at bounding box center [282, 55] width 47 height 6
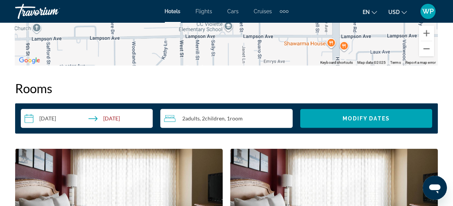
scroll to position [1055, 0]
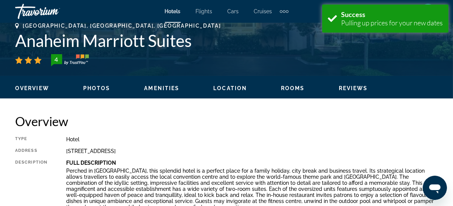
scroll to position [309, 0]
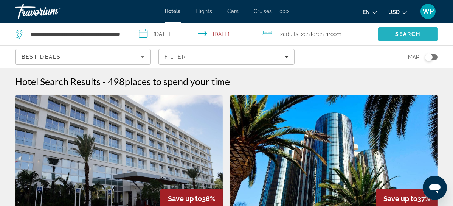
click at [403, 33] on span "Search" at bounding box center [408, 34] width 26 height 6
click at [164, 34] on input "**********" at bounding box center [198, 35] width 127 height 25
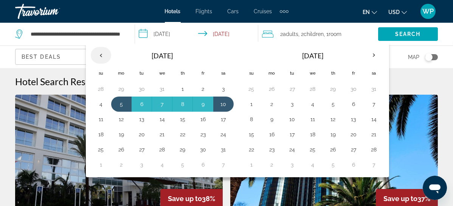
click at [111, 56] on th "Previous month" at bounding box center [101, 55] width 20 height 17
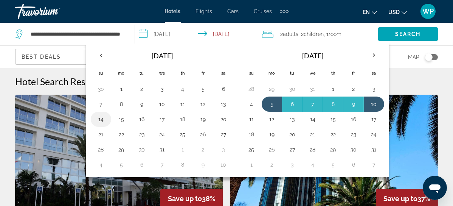
click at [107, 121] on button "14" at bounding box center [101, 119] width 12 height 11
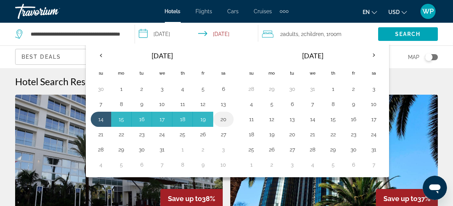
click at [230, 116] on button "20" at bounding box center [223, 119] width 12 height 11
type input "**********"
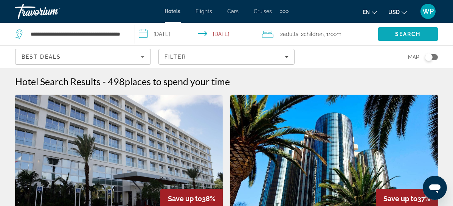
click at [403, 33] on span "Search" at bounding box center [408, 34] width 26 height 6
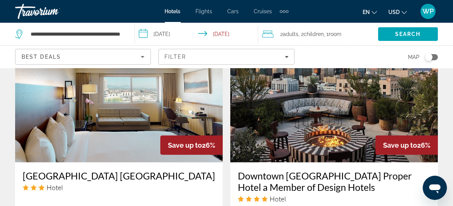
scroll to position [1203, 0]
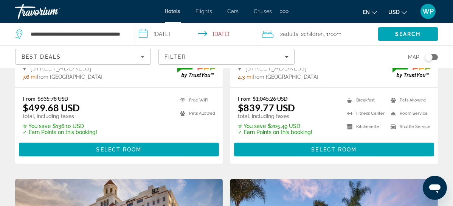
scroll to position [1066, 0]
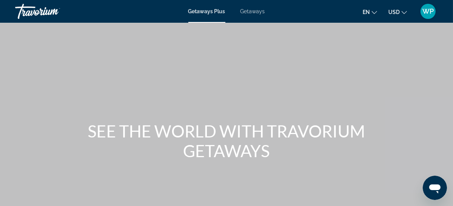
click at [251, 13] on span "Getaways" at bounding box center [253, 11] width 25 height 6
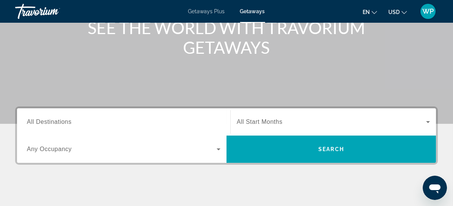
click at [62, 122] on span "All Destinations" at bounding box center [49, 121] width 45 height 6
click at [62, 122] on input "Destination All Destinations" at bounding box center [124, 122] width 194 height 9
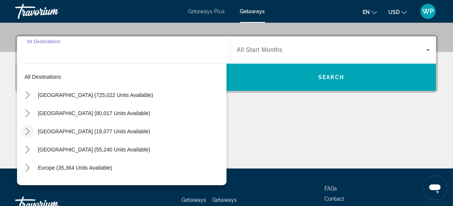
scroll to position [185, 0]
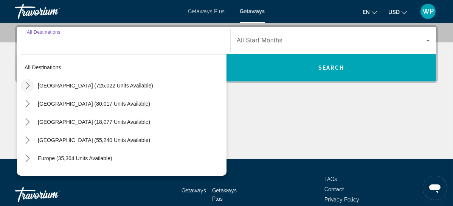
click at [28, 83] on icon "Toggle United States (725,022 units available) submenu" at bounding box center [28, 86] width 8 height 8
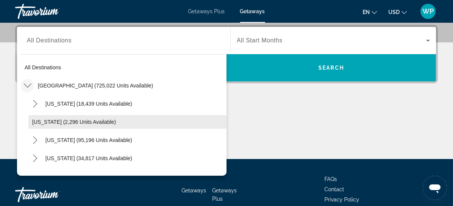
scroll to position [22, 0]
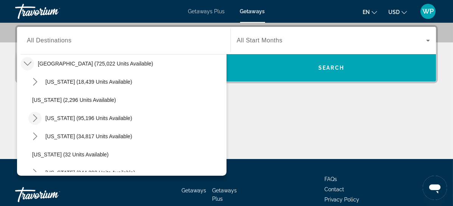
click at [37, 117] on icon "Toggle California (95,196 units available) submenu" at bounding box center [35, 118] width 8 height 8
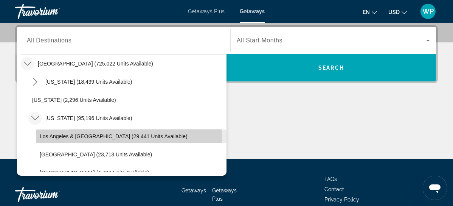
click at [49, 136] on span "Los Angeles & Anaheim (29,441 units available)" at bounding box center [114, 136] width 148 height 6
type input "**********"
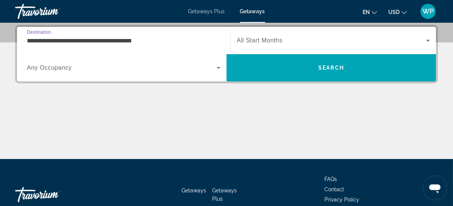
click at [279, 43] on span "All Start Months" at bounding box center [260, 40] width 46 height 6
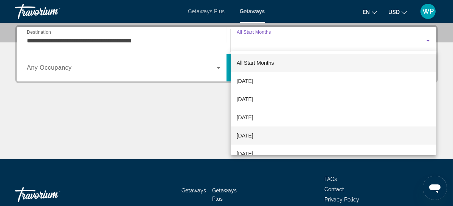
click at [253, 133] on span "January 2026" at bounding box center [245, 135] width 17 height 9
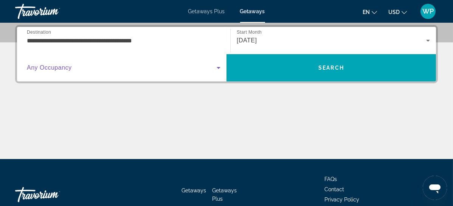
click at [220, 68] on icon "Search widget" at bounding box center [218, 67] width 9 height 9
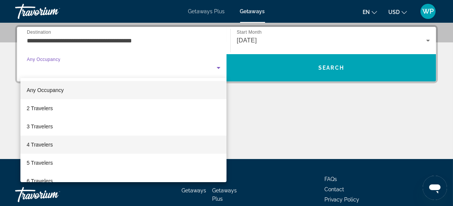
click at [81, 144] on mat-option "4 Travelers" at bounding box center [123, 144] width 206 height 18
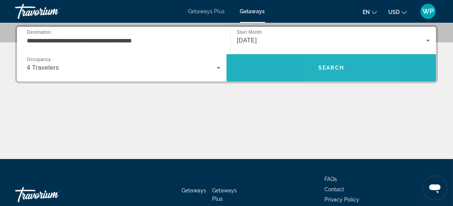
click at [323, 65] on span "Search" at bounding box center [331, 68] width 26 height 6
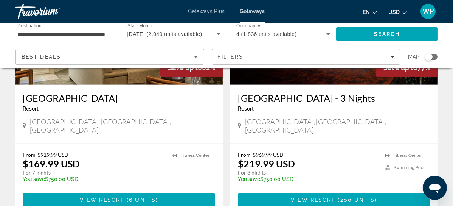
scroll to position [997, 0]
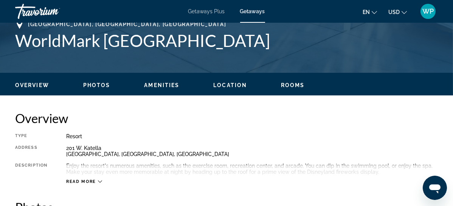
click at [289, 82] on span "Rooms" at bounding box center [293, 85] width 24 height 6
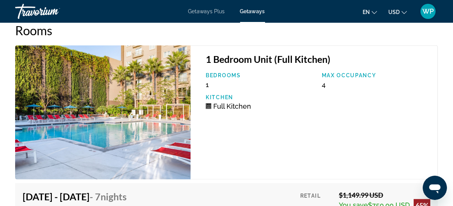
scroll to position [1562, 0]
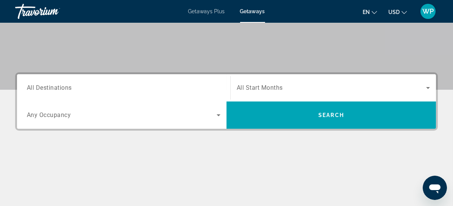
click at [68, 87] on span "All Destinations" at bounding box center [49, 87] width 45 height 7
click at [68, 87] on input "Destination All Destinations" at bounding box center [124, 88] width 194 height 9
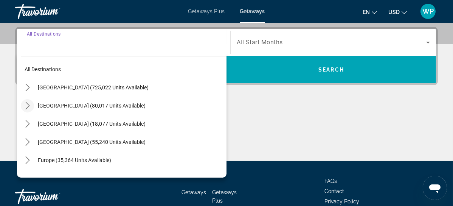
scroll to position [185, 0]
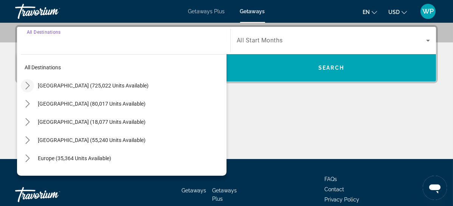
click at [27, 88] on icon "Toggle United States (725,022 units available) submenu" at bounding box center [28, 86] width 8 height 8
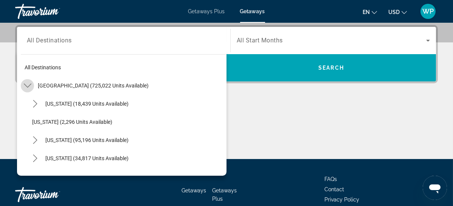
scroll to position [22, 0]
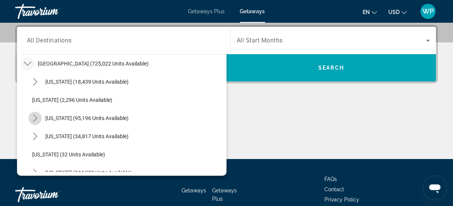
click at [35, 116] on icon "Toggle California (95,196 units available) submenu" at bounding box center [35, 118] width 4 height 8
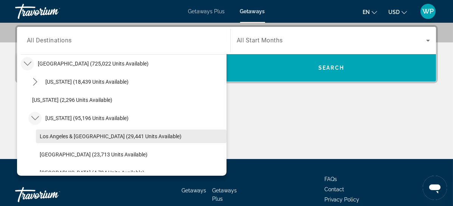
click at [44, 138] on span "Select destination: Los Angeles & Anaheim (29,441 units available)" at bounding box center [131, 136] width 191 height 18
type input "**********"
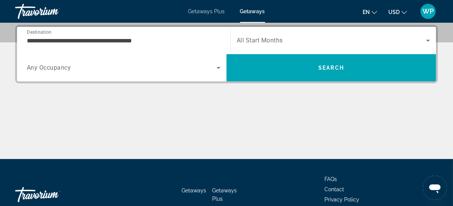
click at [268, 40] on span "All Start Months" at bounding box center [260, 40] width 46 height 7
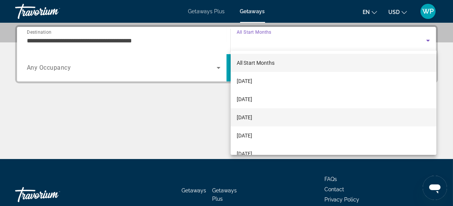
click at [252, 117] on span "December 2025" at bounding box center [245, 117] width 16 height 9
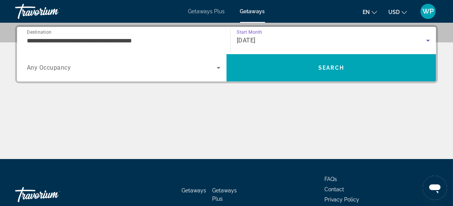
click at [217, 68] on icon "Search widget" at bounding box center [218, 67] width 9 height 9
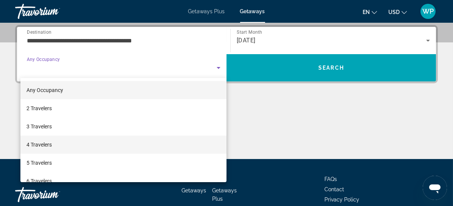
click at [57, 143] on mat-option "4 Travelers" at bounding box center [123, 144] width 206 height 18
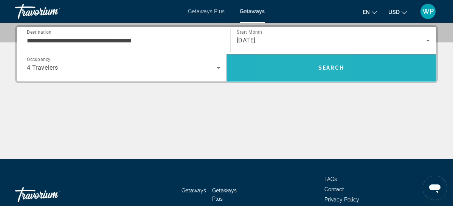
click at [299, 63] on span "Search" at bounding box center [332, 68] width 210 height 18
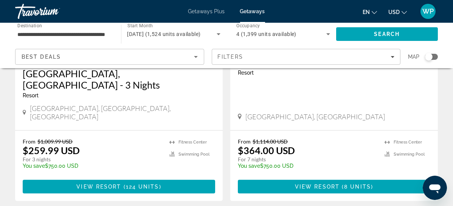
scroll to position [997, 0]
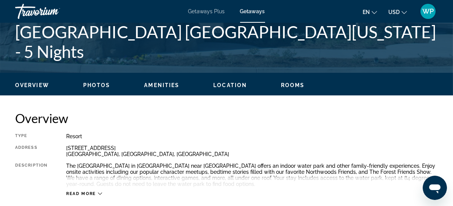
click at [297, 84] on span "Rooms" at bounding box center [293, 85] width 24 height 6
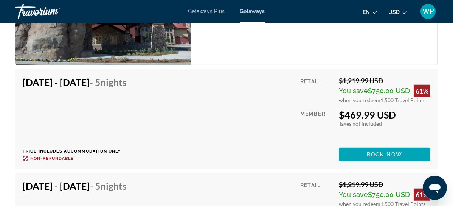
scroll to position [1495, 0]
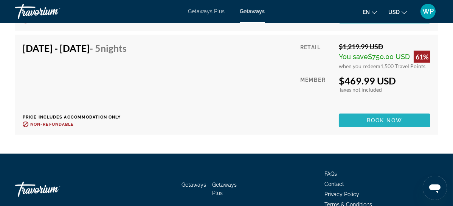
click at [377, 120] on span "Book now" at bounding box center [385, 120] width 36 height 6
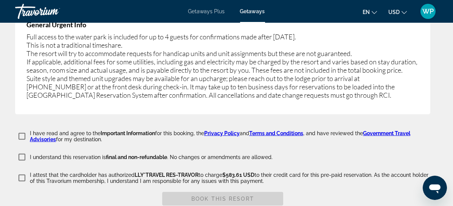
scroll to position [1541, 0]
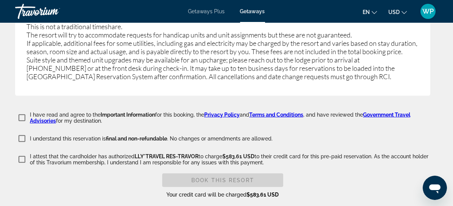
drag, startPoint x: 418, startPoint y: 78, endPoint x: 341, endPoint y: 89, distance: 78.0
drag, startPoint x: 343, startPoint y: 79, endPoint x: 341, endPoint y: 75, distance: 5.3
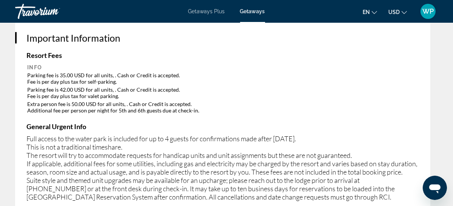
scroll to position [1430, 0]
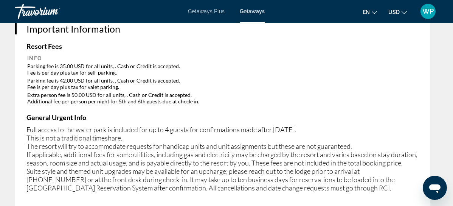
drag, startPoint x: 340, startPoint y: 189, endPoint x: 347, endPoint y: 187, distance: 6.6
drag, startPoint x: 348, startPoint y: 187, endPoint x: 358, endPoint y: 191, distance: 10.9
